Goal: Task Accomplishment & Management: Manage account settings

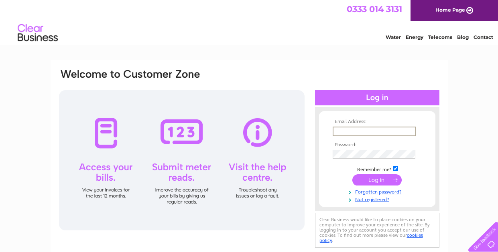
click at [355, 129] on input "text" at bounding box center [374, 132] width 83 height 10
click at [327, 171] on form "Email Address: Password: Remember me?" at bounding box center [377, 161] width 116 height 84
drag, startPoint x: 377, startPoint y: 169, endPoint x: 395, endPoint y: 167, distance: 17.8
click at [378, 169] on td "Remember me?" at bounding box center [377, 168] width 93 height 8
click at [397, 167] on input "checkbox" at bounding box center [395, 167] width 5 height 5
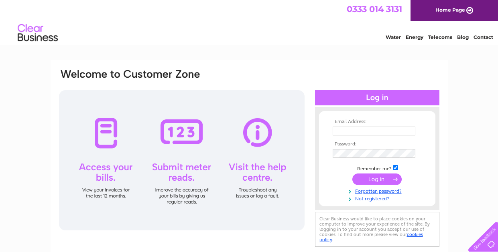
checkbox input "false"
click at [381, 136] on td at bounding box center [377, 131] width 93 height 13
click at [379, 134] on input "text" at bounding box center [374, 131] width 83 height 9
type input "[EMAIL_ADDRESS][DOMAIN_NAME]"
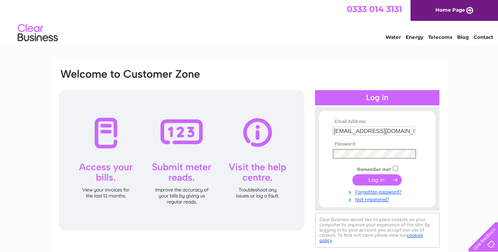
click at [352, 174] on input "submit" at bounding box center [376, 179] width 49 height 11
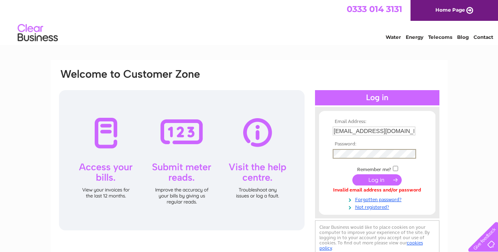
click at [381, 132] on input "overheadinvoices@ccsmedia.com" at bounding box center [374, 131] width 83 height 9
type input "overheadinvoices@ccsmedia.com"
click at [389, 182] on input "submit" at bounding box center [376, 179] width 49 height 11
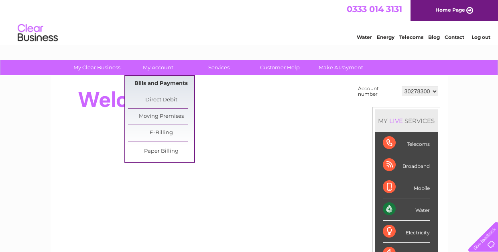
click at [165, 90] on link "Bills and Payments" at bounding box center [161, 84] width 66 height 16
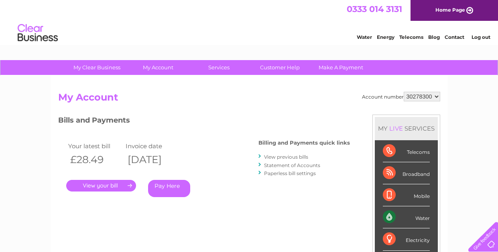
click at [118, 182] on link "." at bounding box center [101, 186] width 70 height 12
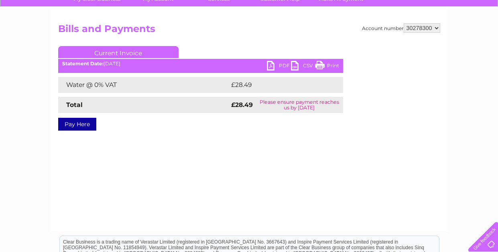
scroll to position [80, 0]
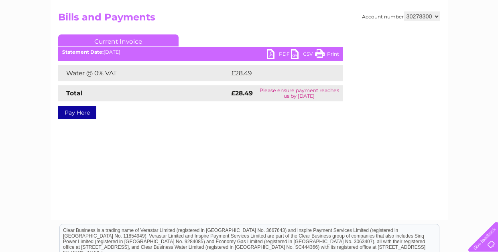
click at [273, 55] on link "PDF" at bounding box center [279, 55] width 24 height 12
click at [217, 33] on div "Account number 30278300 Bills and Payments Current Invoice PDF CSV Print Total" at bounding box center [249, 72] width 382 height 120
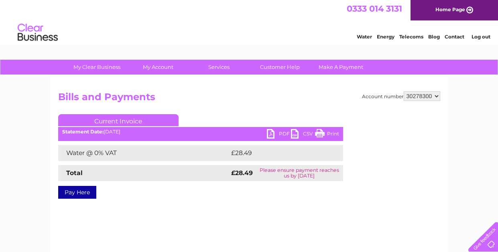
scroll to position [0, 0]
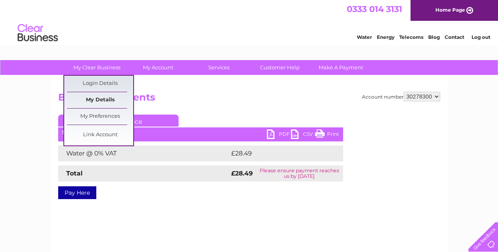
click at [97, 101] on link "My Details" at bounding box center [100, 100] width 66 height 16
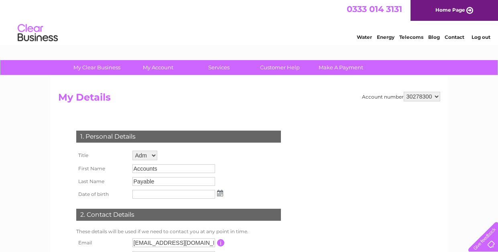
click at [430, 97] on select "30278300" at bounding box center [422, 97] width 37 height 10
click at [404, 92] on select "30278300" at bounding box center [422, 97] width 37 height 10
click at [293, 67] on link "Customer Help" at bounding box center [280, 67] width 66 height 15
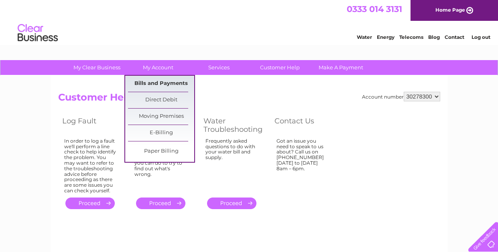
click at [167, 87] on link "Bills and Payments" at bounding box center [161, 84] width 66 height 16
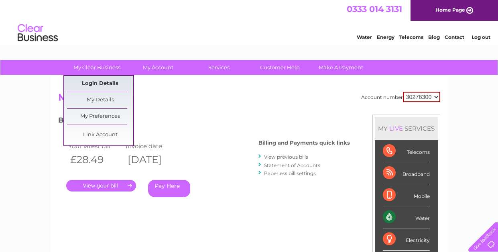
click at [103, 85] on link "Login Details" at bounding box center [100, 84] width 66 height 16
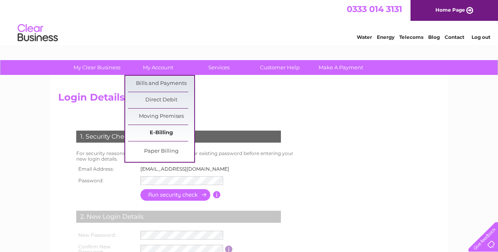
click at [165, 132] on link "E-Billing" at bounding box center [161, 133] width 66 height 16
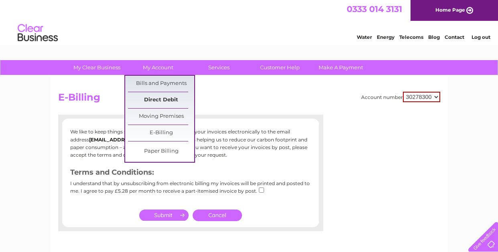
click at [169, 94] on link "Direct Debit" at bounding box center [161, 100] width 66 height 16
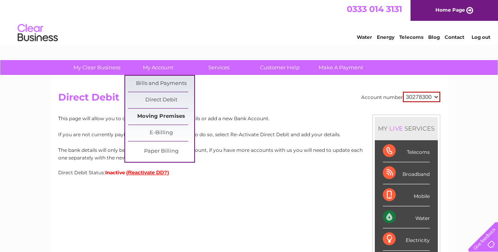
click at [151, 115] on link "Moving Premises" at bounding box center [161, 117] width 66 height 16
